Goal: Entertainment & Leisure: Consume media (video, audio)

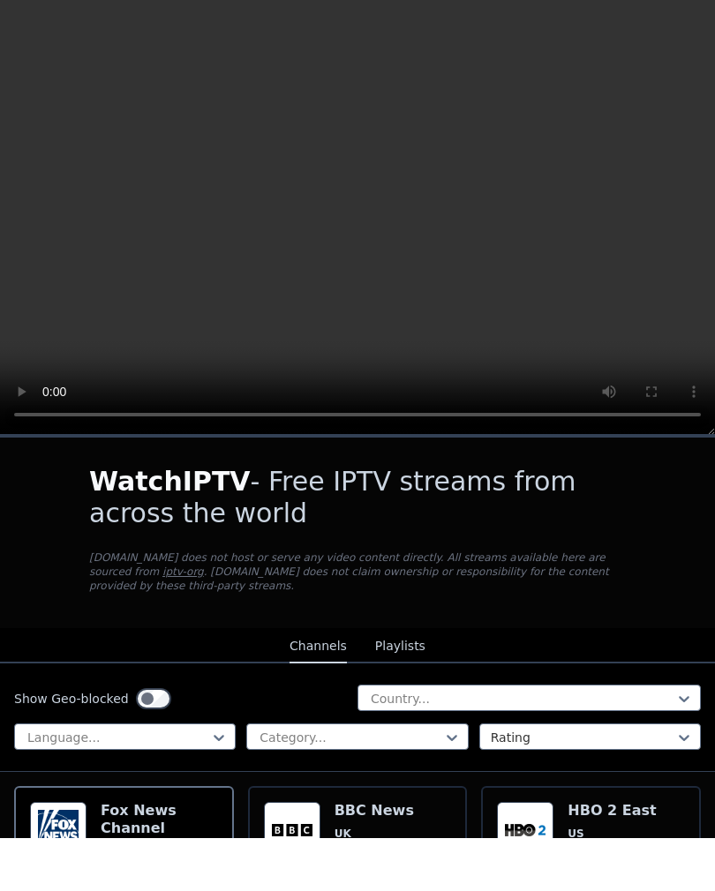
scroll to position [53, 0]
click at [26, 421] on video at bounding box center [357, 265] width 715 height 446
click at [684, 42] on video at bounding box center [357, 265] width 715 height 446
click at [688, 42] on video at bounding box center [357, 265] width 715 height 446
click at [582, 217] on video at bounding box center [357, 265] width 715 height 446
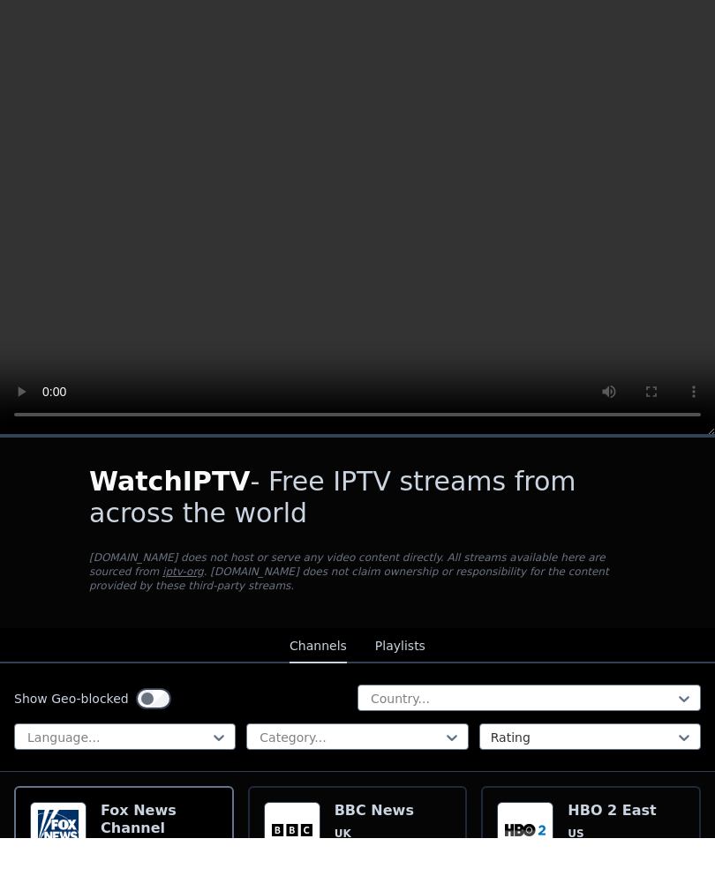
click at [56, 282] on video at bounding box center [357, 265] width 715 height 446
click at [50, 250] on video at bounding box center [357, 265] width 715 height 446
click at [70, 273] on video at bounding box center [357, 265] width 715 height 446
click at [56, 259] on video at bounding box center [357, 265] width 715 height 446
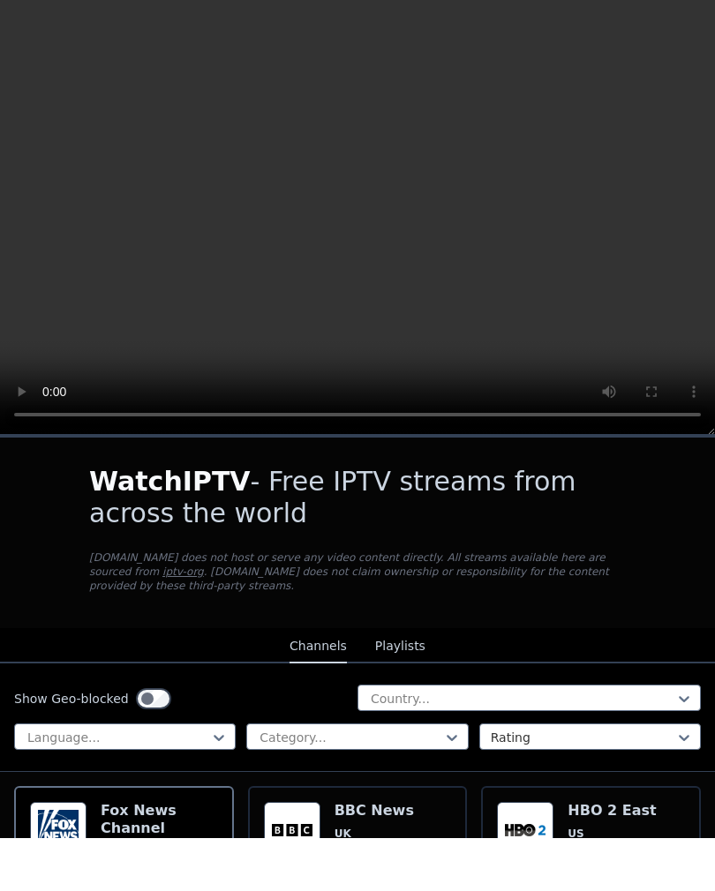
click at [50, 264] on video at bounding box center [357, 265] width 715 height 446
click at [41, 295] on video at bounding box center [357, 265] width 715 height 446
click at [25, 420] on video at bounding box center [357, 265] width 715 height 446
click at [19, 419] on video at bounding box center [357, 265] width 715 height 446
click at [58, 42] on video at bounding box center [357, 265] width 715 height 446
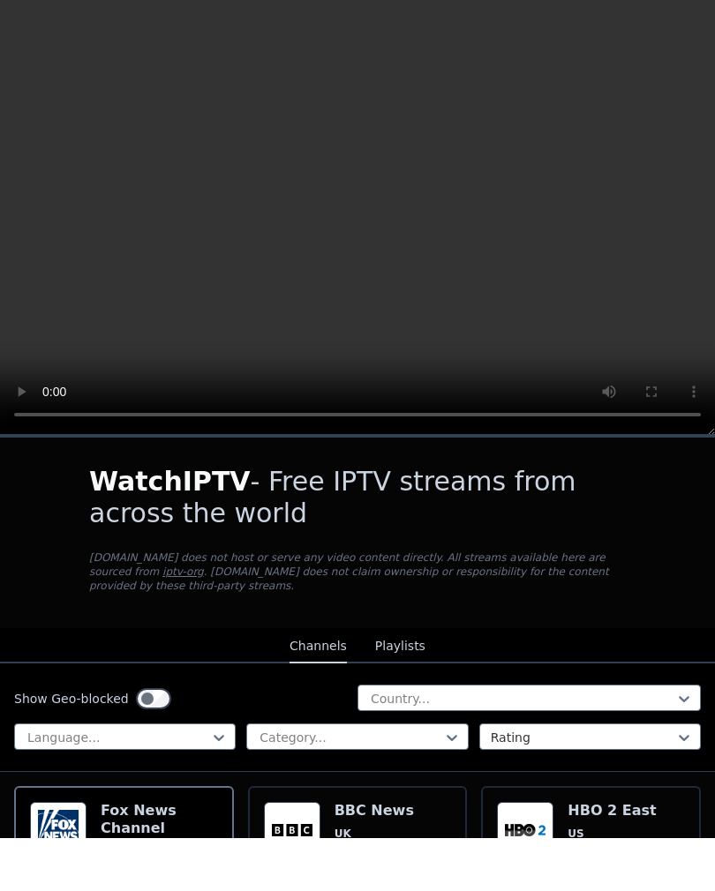
click at [26, 42] on video at bounding box center [357, 265] width 715 height 446
